Goal: Task Accomplishment & Management: Use online tool/utility

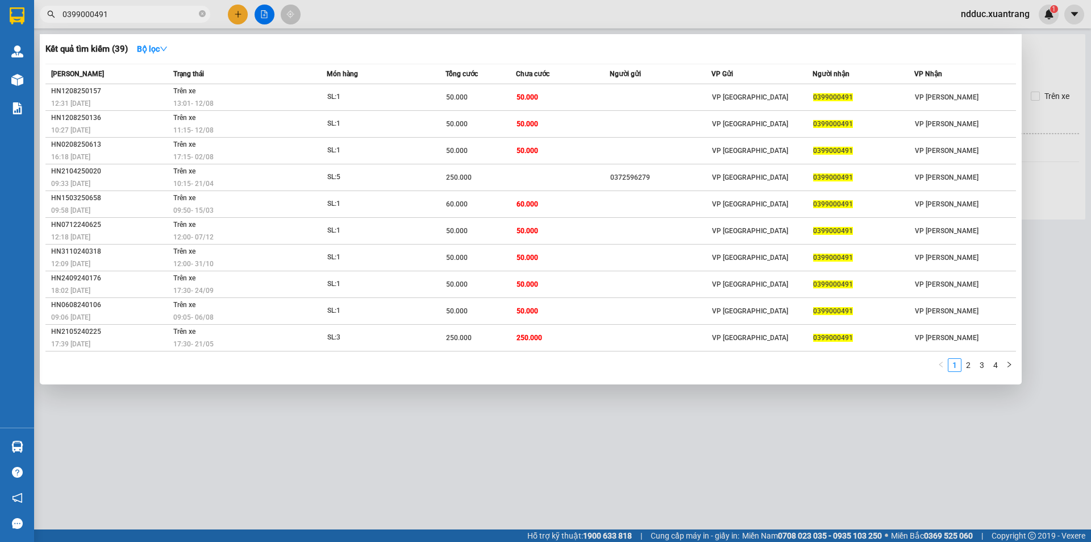
click at [268, 386] on div at bounding box center [545, 271] width 1091 height 542
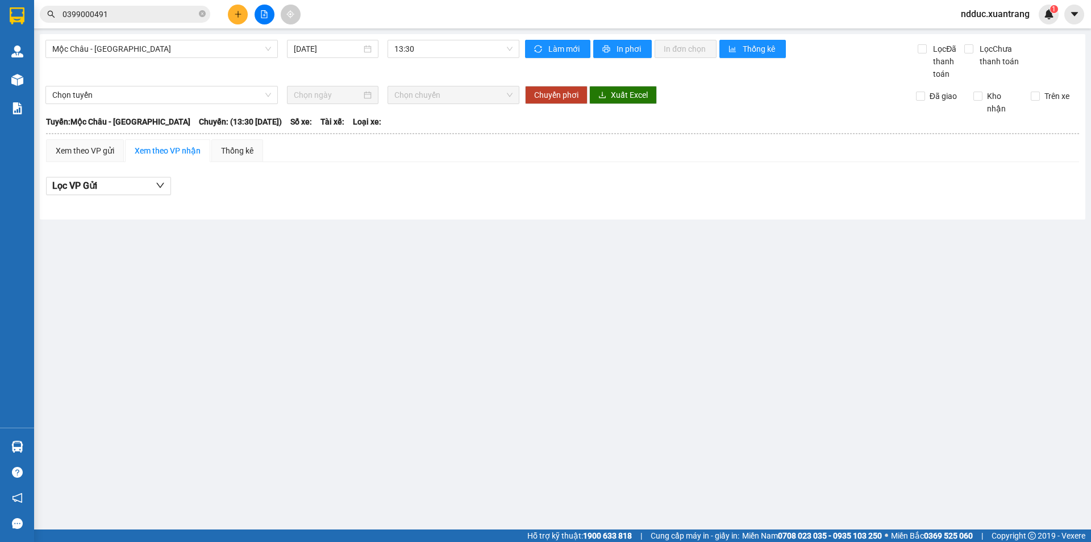
click at [174, 58] on div "Mộc Châu - [GEOGRAPHIC_DATA] [DATE] 13:30" at bounding box center [282, 60] width 474 height 40
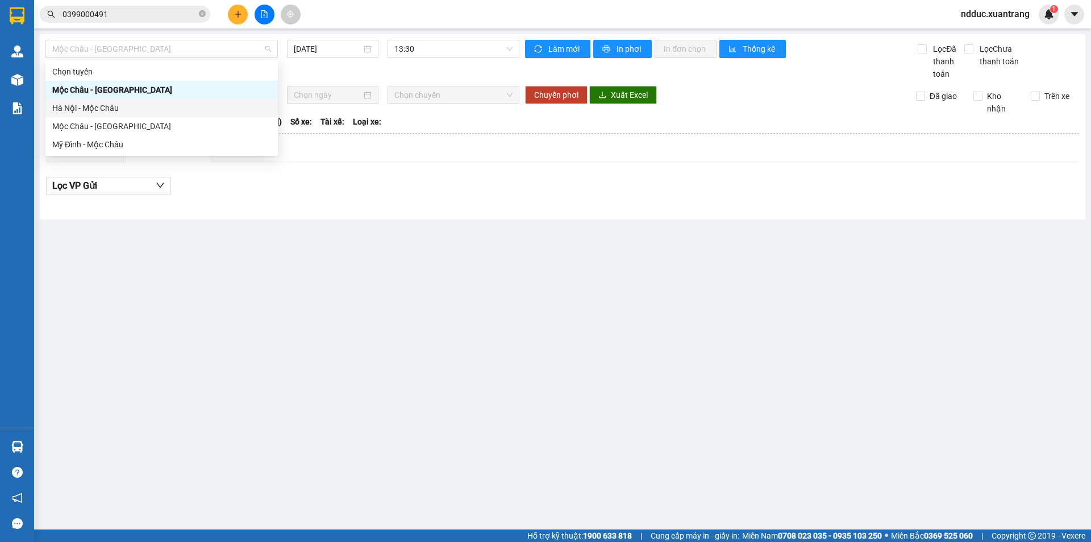
click at [72, 106] on div "Hà Nội - Mộc Châu" at bounding box center [161, 108] width 219 height 13
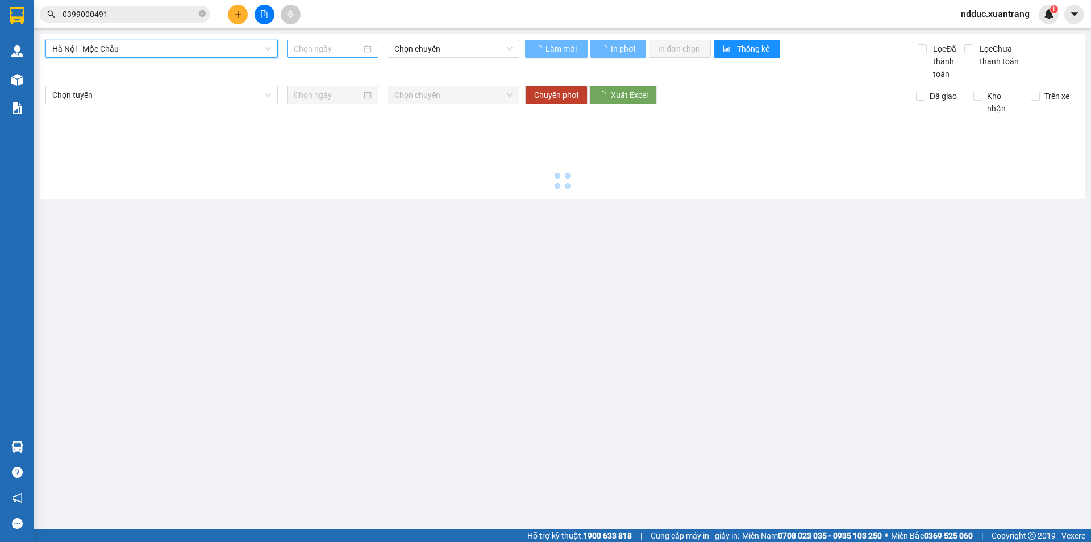
click at [328, 44] on input at bounding box center [328, 49] width 68 height 13
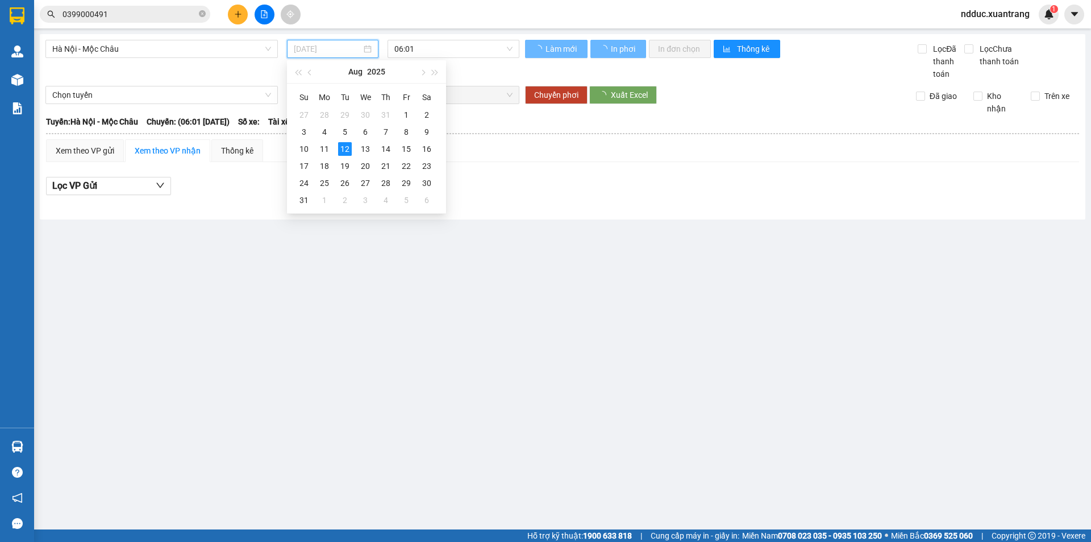
type input "[DATE]"
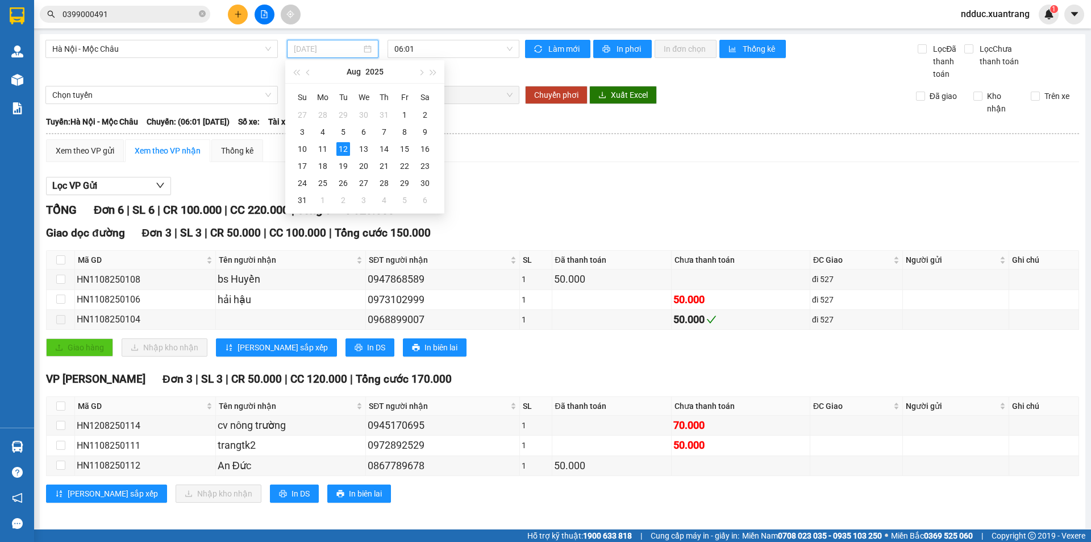
click at [343, 144] on div "12" at bounding box center [343, 149] width 14 height 14
click at [412, 47] on span "06:01" at bounding box center [453, 48] width 118 height 17
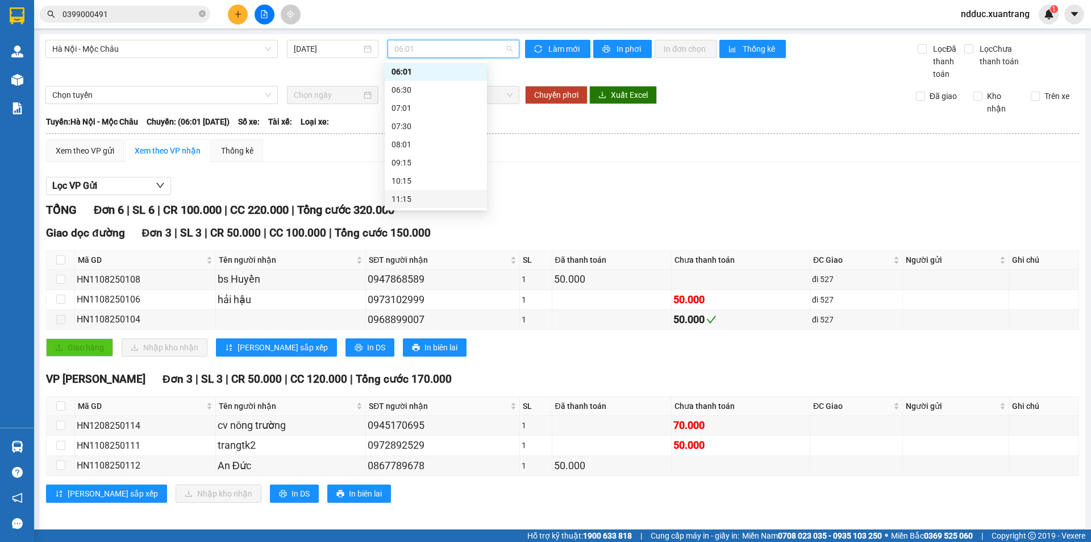
click at [407, 197] on div "11:15" at bounding box center [436, 199] width 89 height 13
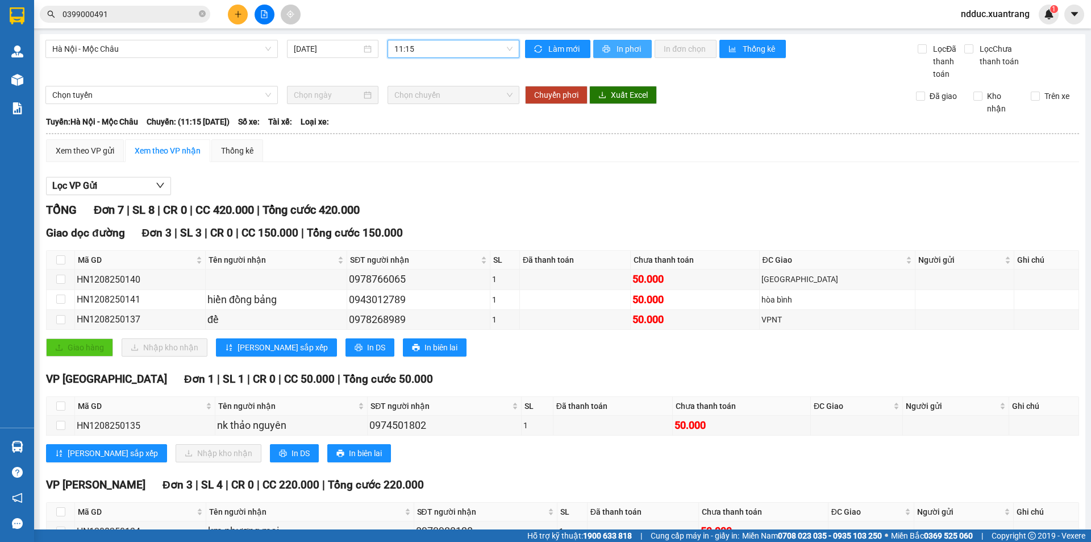
click at [622, 46] on span "In phơi" at bounding box center [630, 49] width 26 height 13
click at [412, 52] on span "11:15" at bounding box center [453, 48] width 118 height 17
click at [409, 155] on div "11:45" at bounding box center [436, 160] width 89 height 13
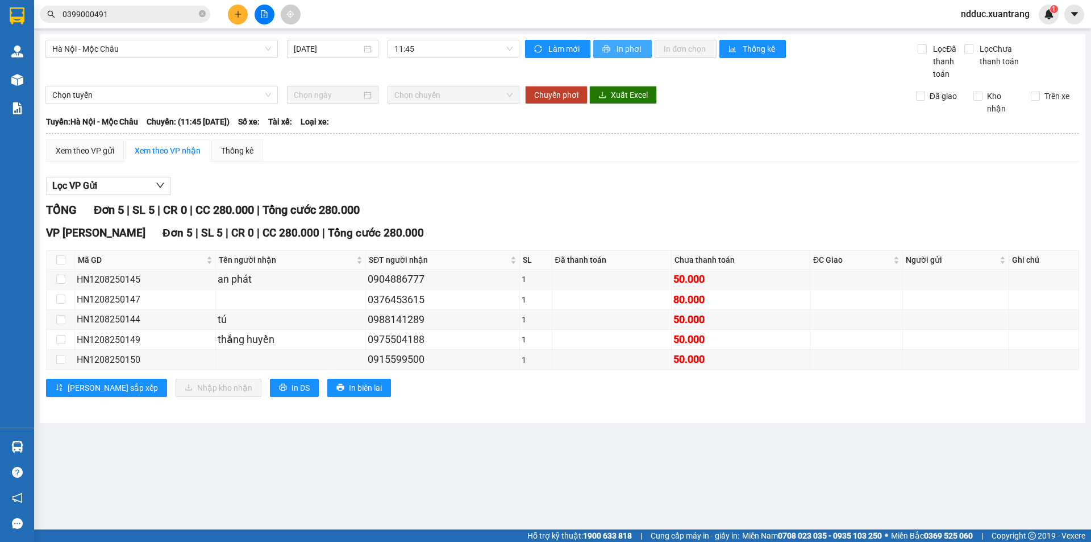
click at [622, 50] on span "In phơi" at bounding box center [630, 49] width 26 height 13
click at [424, 51] on span "11:45" at bounding box center [453, 48] width 118 height 17
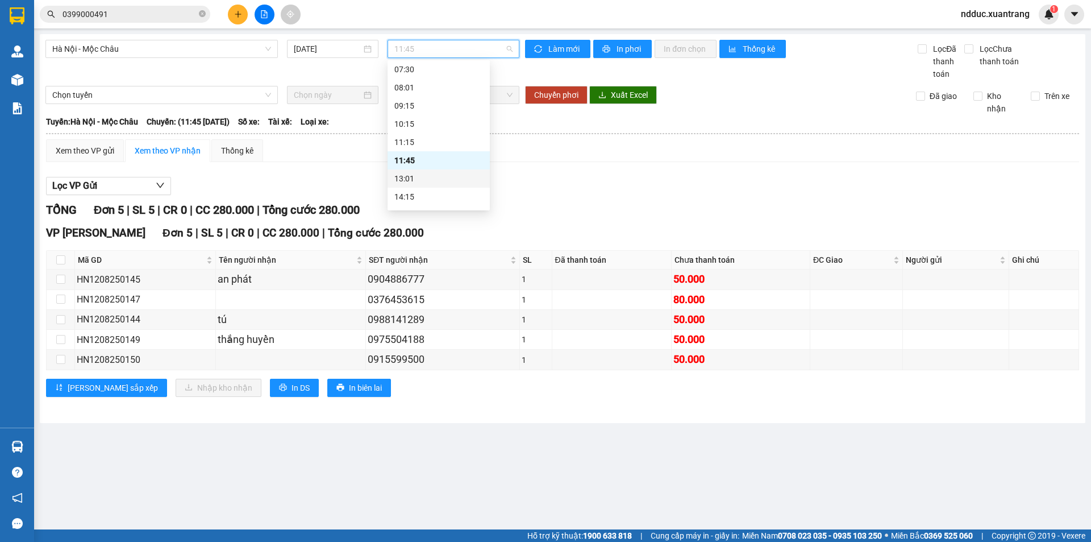
click at [418, 177] on div "13:01" at bounding box center [438, 178] width 89 height 13
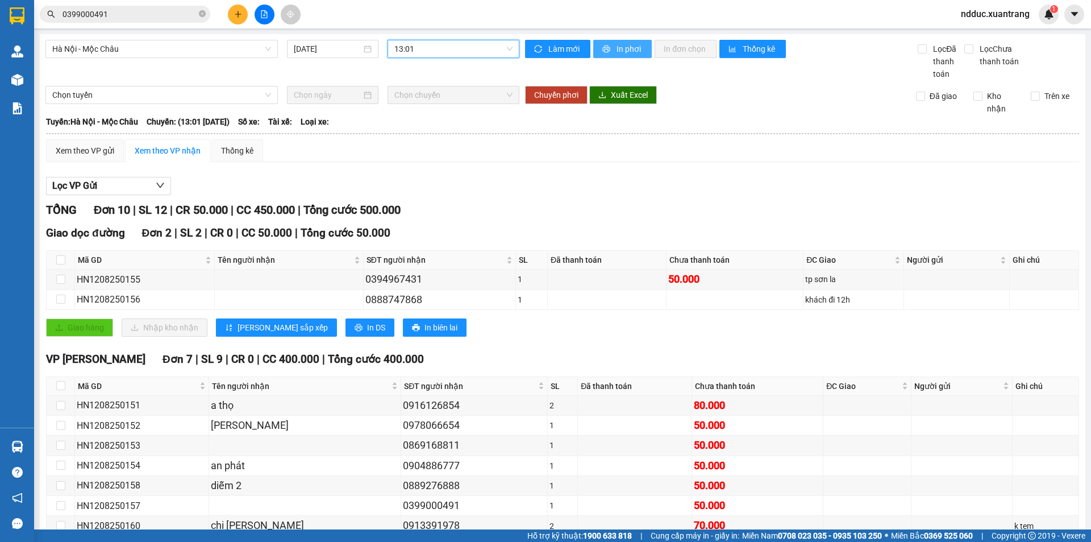
click at [617, 45] on span "In phơi" at bounding box center [630, 49] width 26 height 13
click at [421, 46] on span "13:01" at bounding box center [453, 48] width 118 height 17
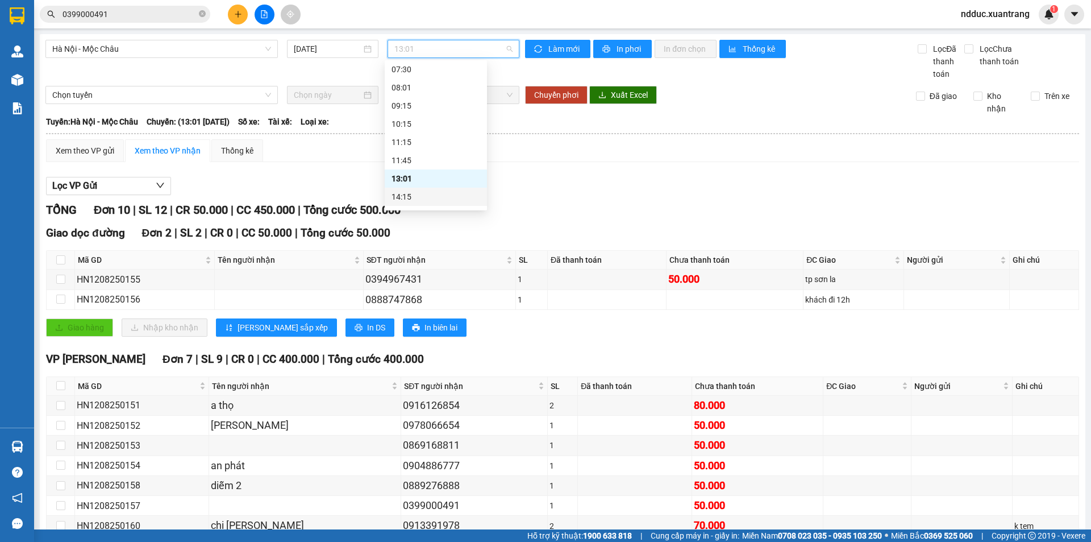
click at [414, 192] on div "14:15" at bounding box center [436, 196] width 89 height 13
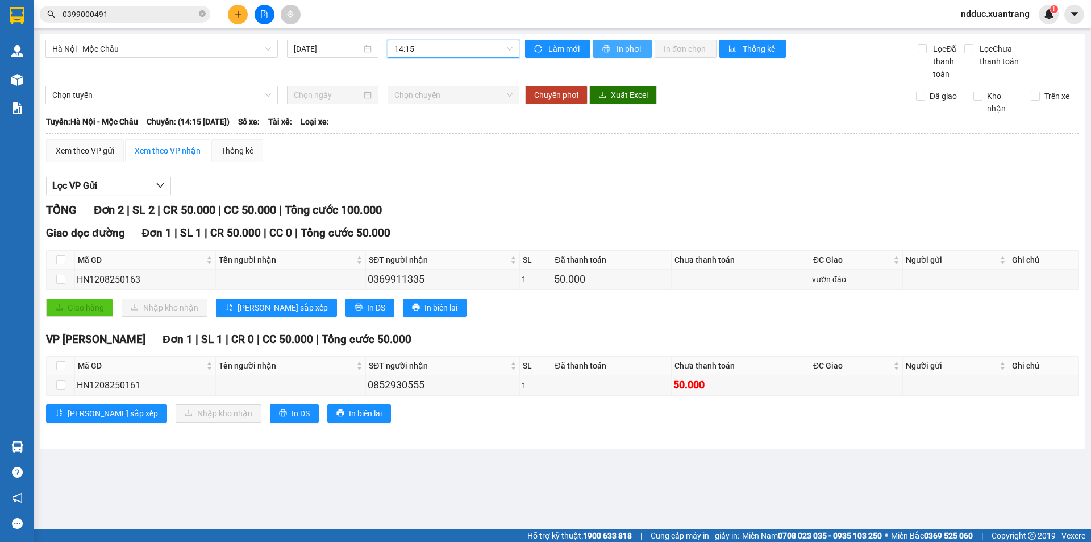
click at [630, 51] on span "In phơi" at bounding box center [630, 49] width 26 height 13
click at [419, 45] on span "14:15" at bounding box center [453, 48] width 118 height 17
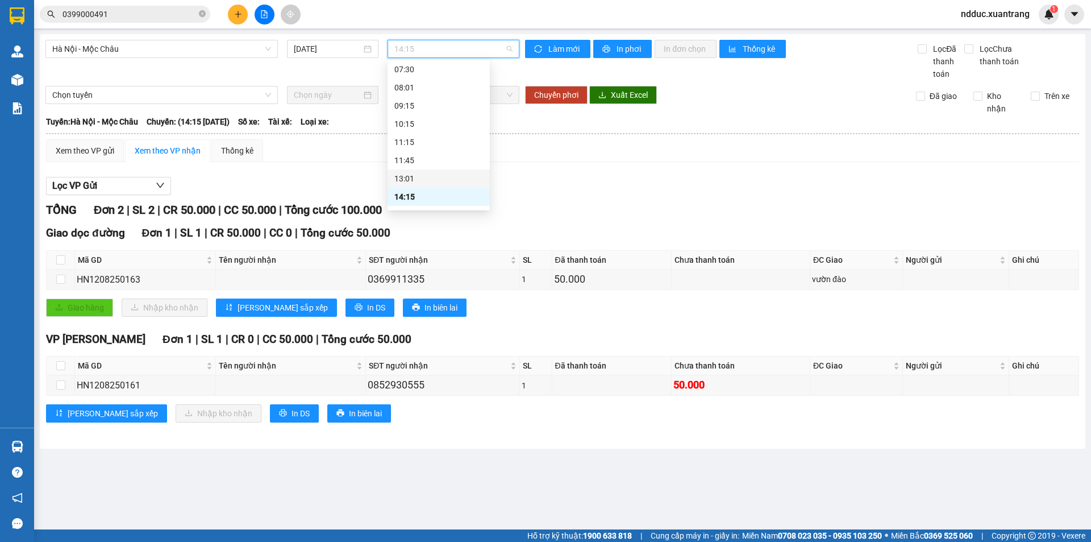
scroll to position [132, 0]
click at [406, 155] on div "15:15" at bounding box center [438, 158] width 89 height 13
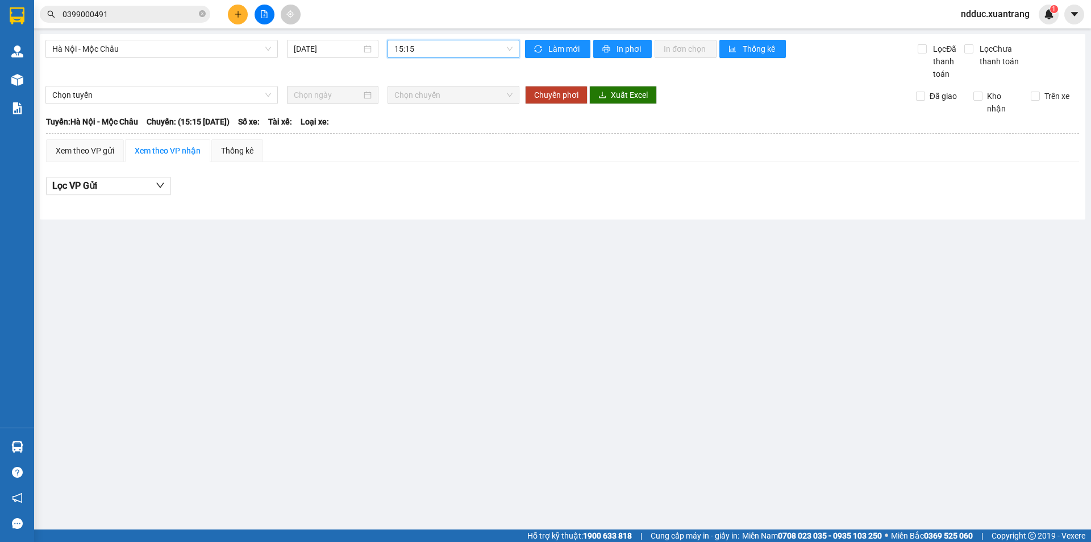
click at [446, 40] on div "15:15" at bounding box center [454, 49] width 132 height 18
click at [409, 175] on div "16:15" at bounding box center [438, 176] width 89 height 13
click at [412, 48] on span "16:15" at bounding box center [453, 48] width 118 height 17
click at [411, 85] on div "11:15" at bounding box center [438, 85] width 89 height 13
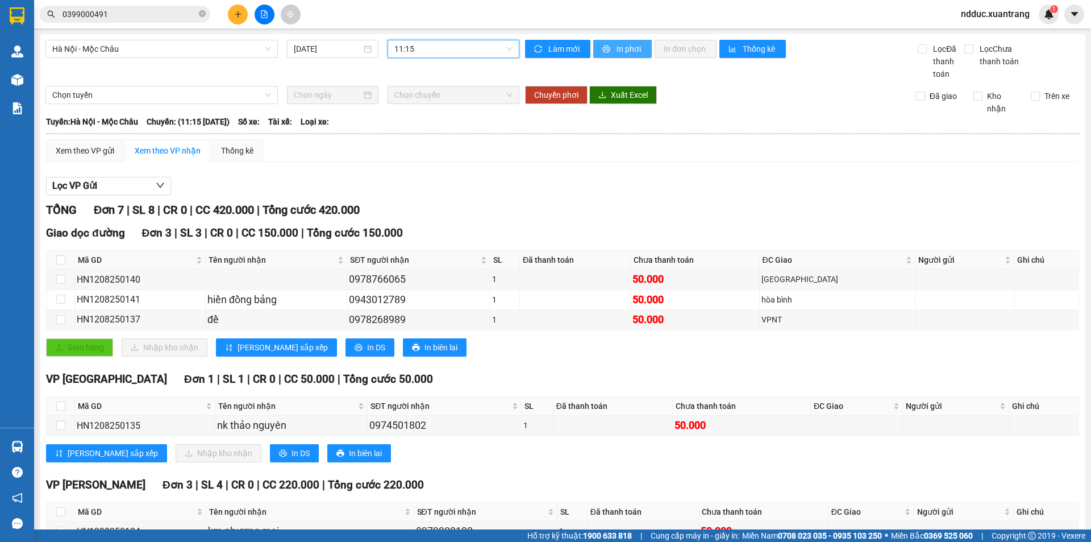
click at [609, 51] on button "In phơi" at bounding box center [622, 49] width 59 height 18
click at [421, 48] on span "11:15" at bounding box center [453, 48] width 118 height 17
drag, startPoint x: 405, startPoint y: 105, endPoint x: 558, endPoint y: 46, distance: 163.4
click at [405, 105] on div "11:45" at bounding box center [436, 103] width 89 height 13
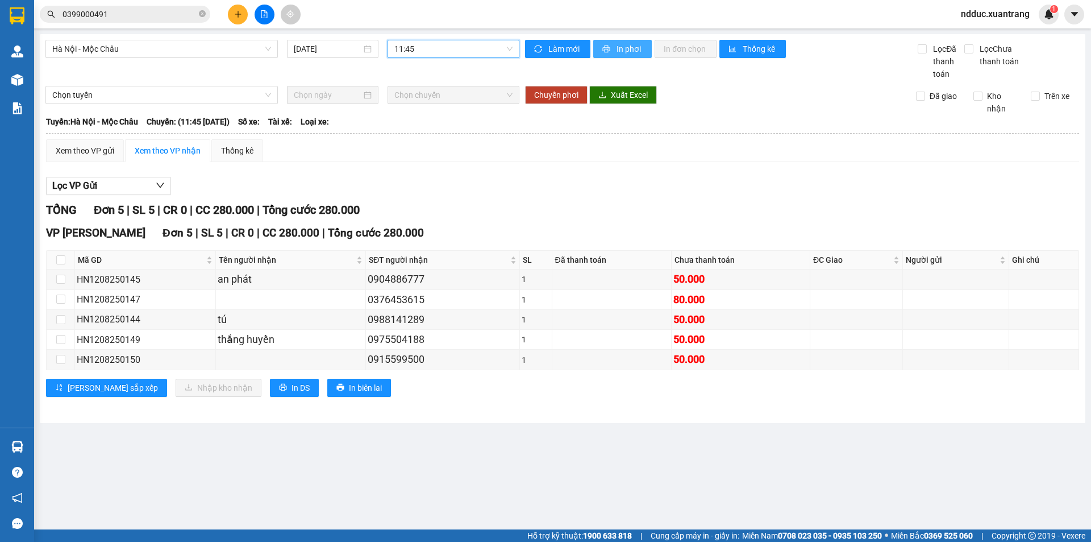
click at [624, 47] on span "In phơi" at bounding box center [630, 49] width 26 height 13
click at [409, 45] on span "11:45" at bounding box center [453, 48] width 118 height 17
click at [409, 122] on div "13:01" at bounding box center [438, 121] width 89 height 13
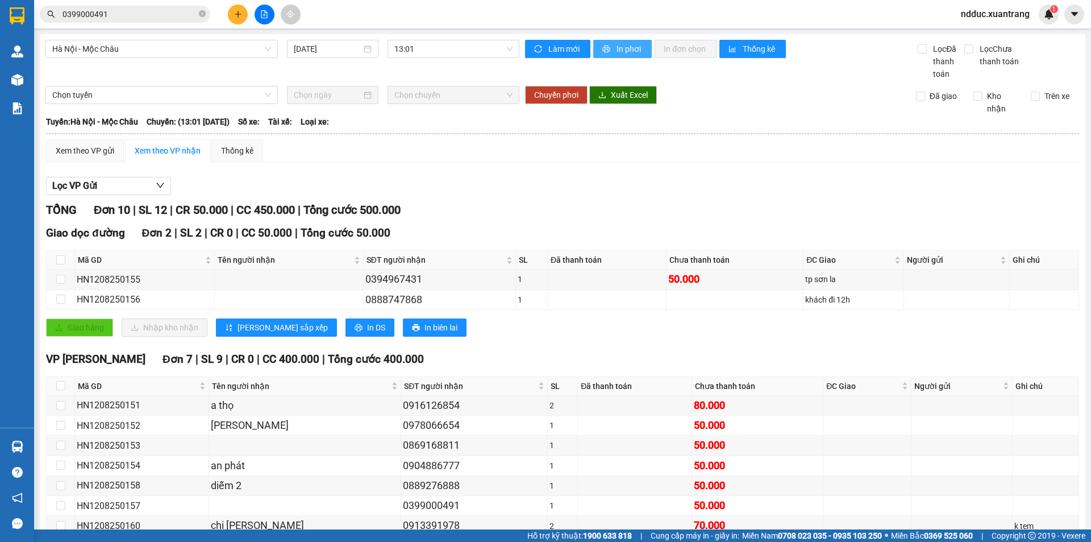
click at [622, 49] on span "In phơi" at bounding box center [630, 49] width 26 height 13
click at [436, 48] on span "13:01" at bounding box center [453, 48] width 118 height 17
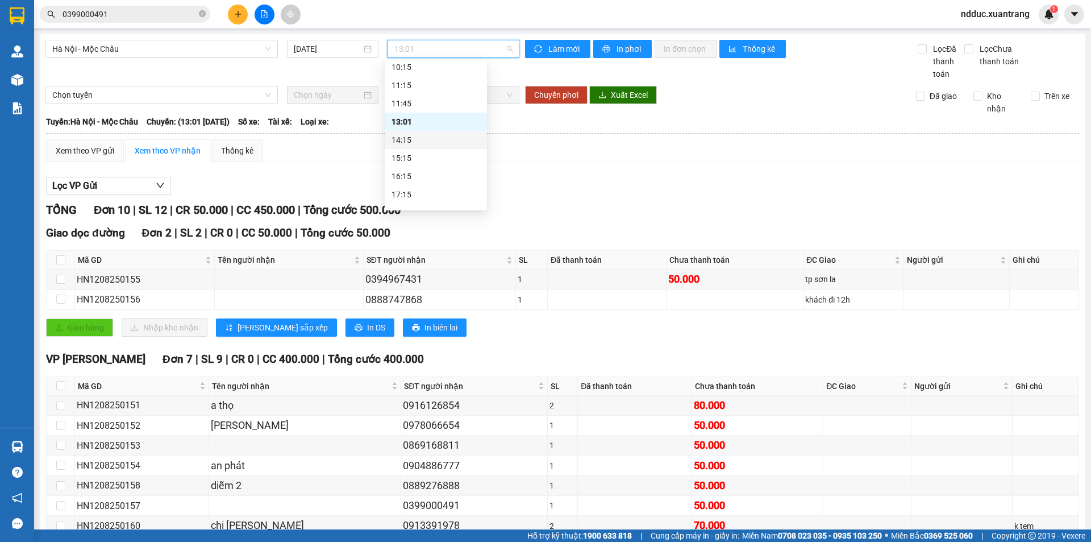
click at [401, 138] on div "14:15" at bounding box center [436, 140] width 89 height 13
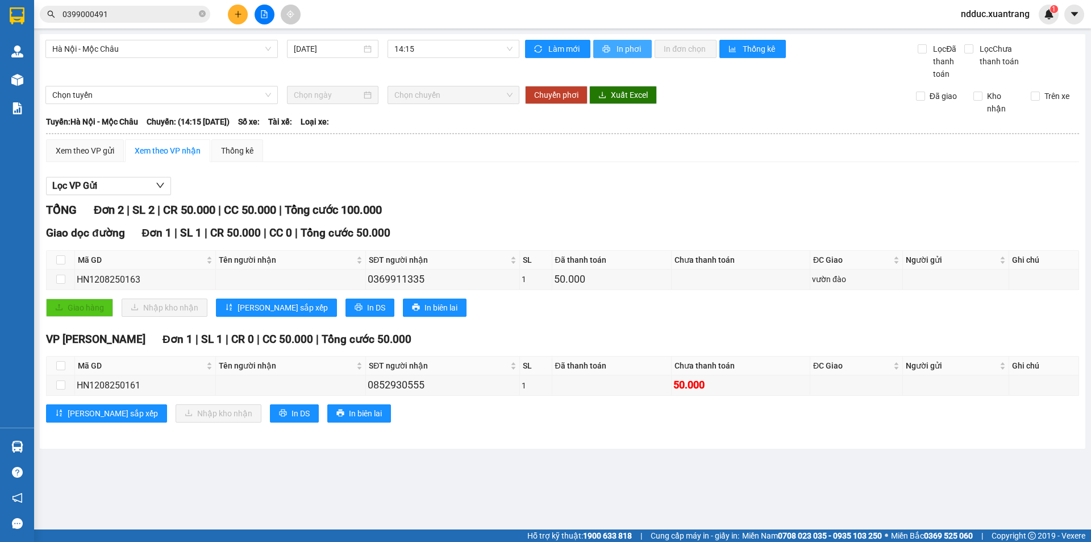
click at [626, 47] on span "In phơi" at bounding box center [630, 49] width 26 height 13
click at [413, 54] on span "14:15" at bounding box center [453, 48] width 118 height 17
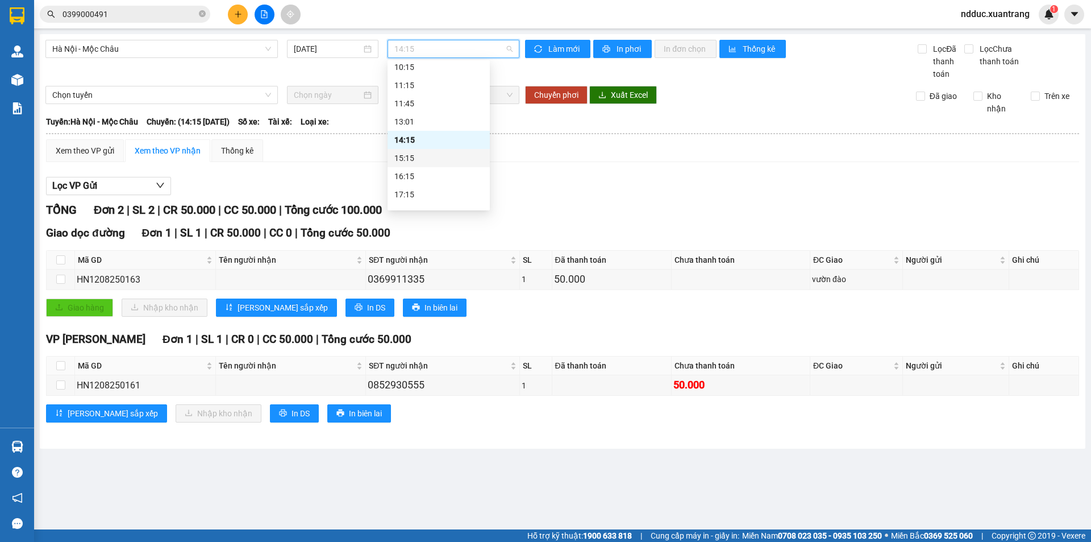
click at [413, 155] on div "15:15" at bounding box center [438, 158] width 89 height 13
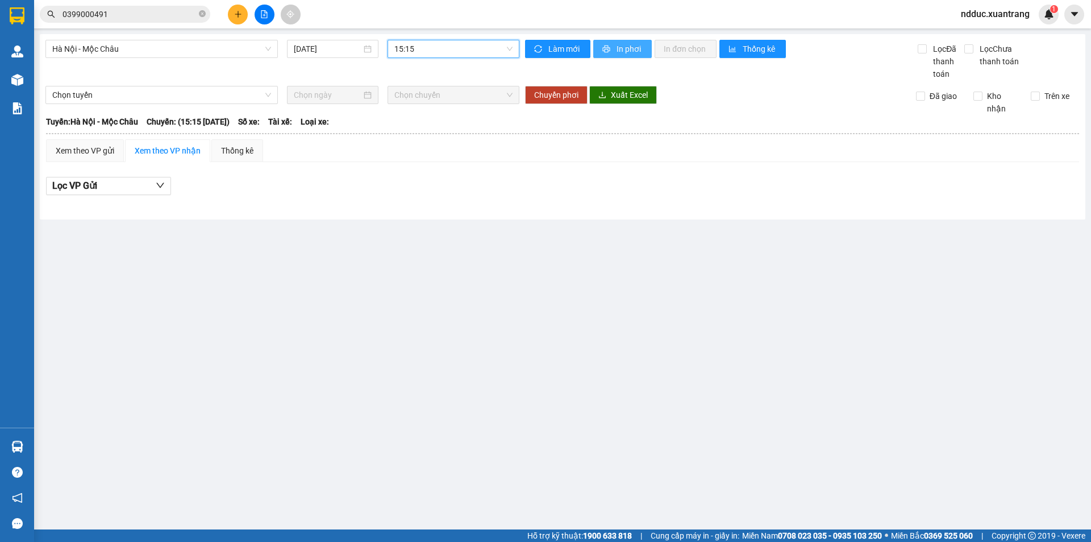
click at [613, 51] on button "In phơi" at bounding box center [622, 49] width 59 height 18
